Goal: Find specific page/section: Find specific page/section

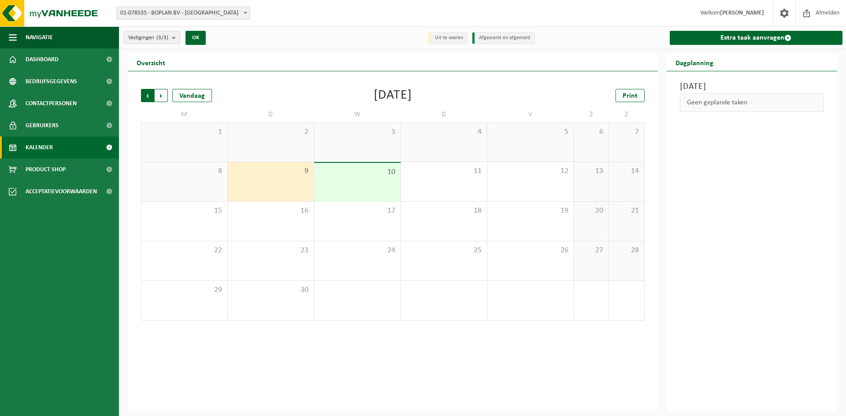
click at [163, 94] on span "Volgende" at bounding box center [161, 95] width 13 height 13
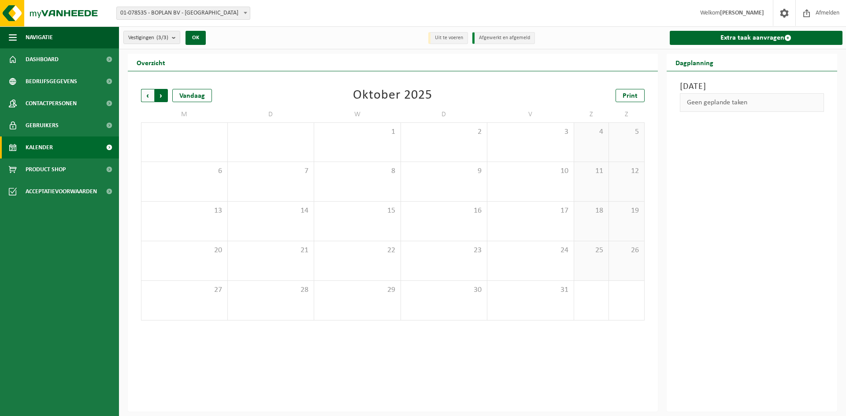
click at [147, 95] on span "Vorige" at bounding box center [147, 95] width 13 height 13
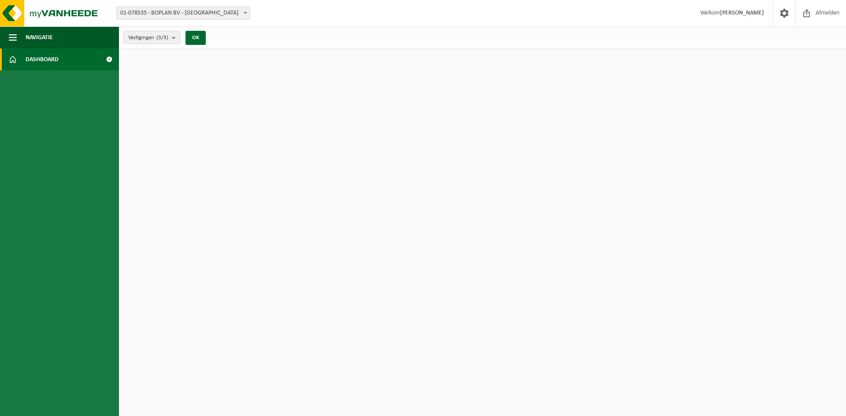
click at [110, 59] on span at bounding box center [109, 59] width 20 height 22
click at [22, 59] on link "Dashboard" at bounding box center [59, 59] width 119 height 22
click at [13, 58] on span at bounding box center [13, 59] width 8 height 22
click at [75, 58] on link "Dashboard" at bounding box center [59, 59] width 119 height 22
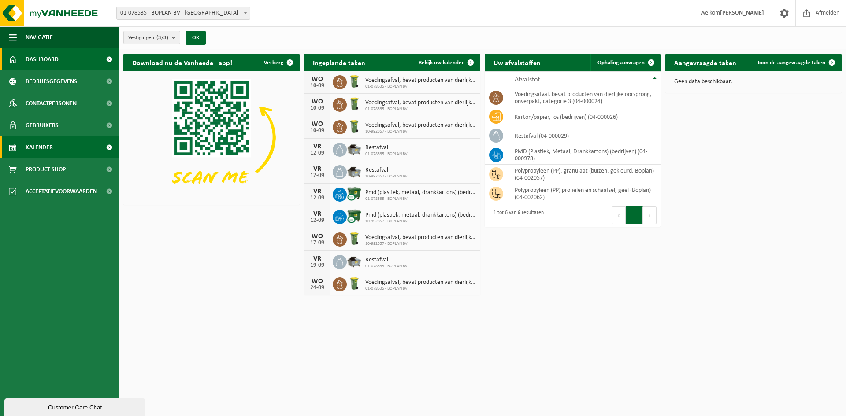
click at [42, 144] on span "Kalender" at bounding box center [39, 148] width 27 height 22
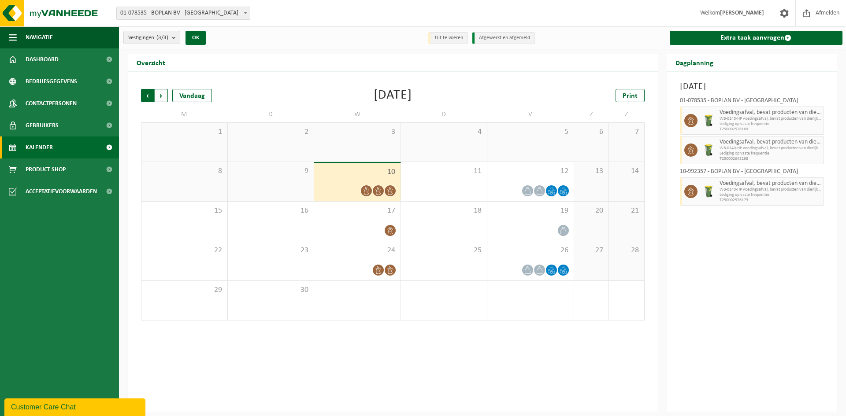
click at [161, 96] on span "Volgende" at bounding box center [161, 95] width 13 height 13
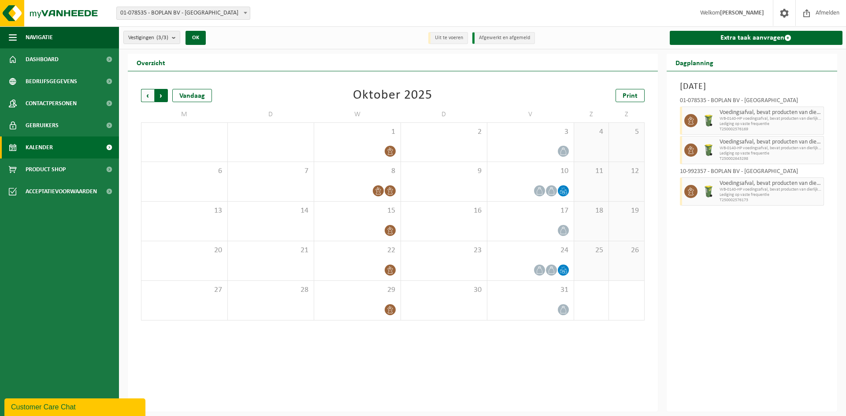
click at [148, 95] on span "Vorige" at bounding box center [147, 95] width 13 height 13
